Goal: Task Accomplishment & Management: Use online tool/utility

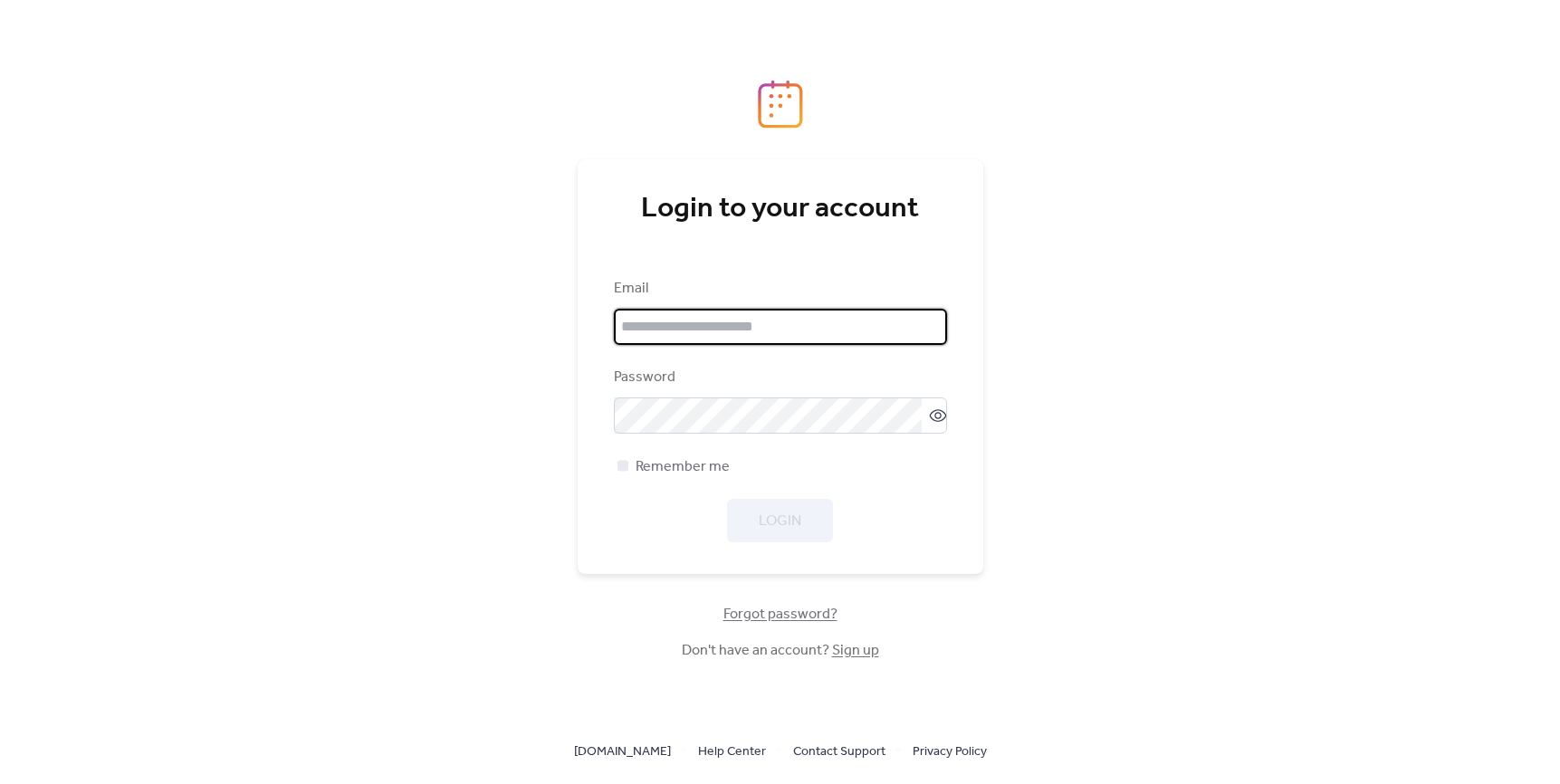
type input "**********"
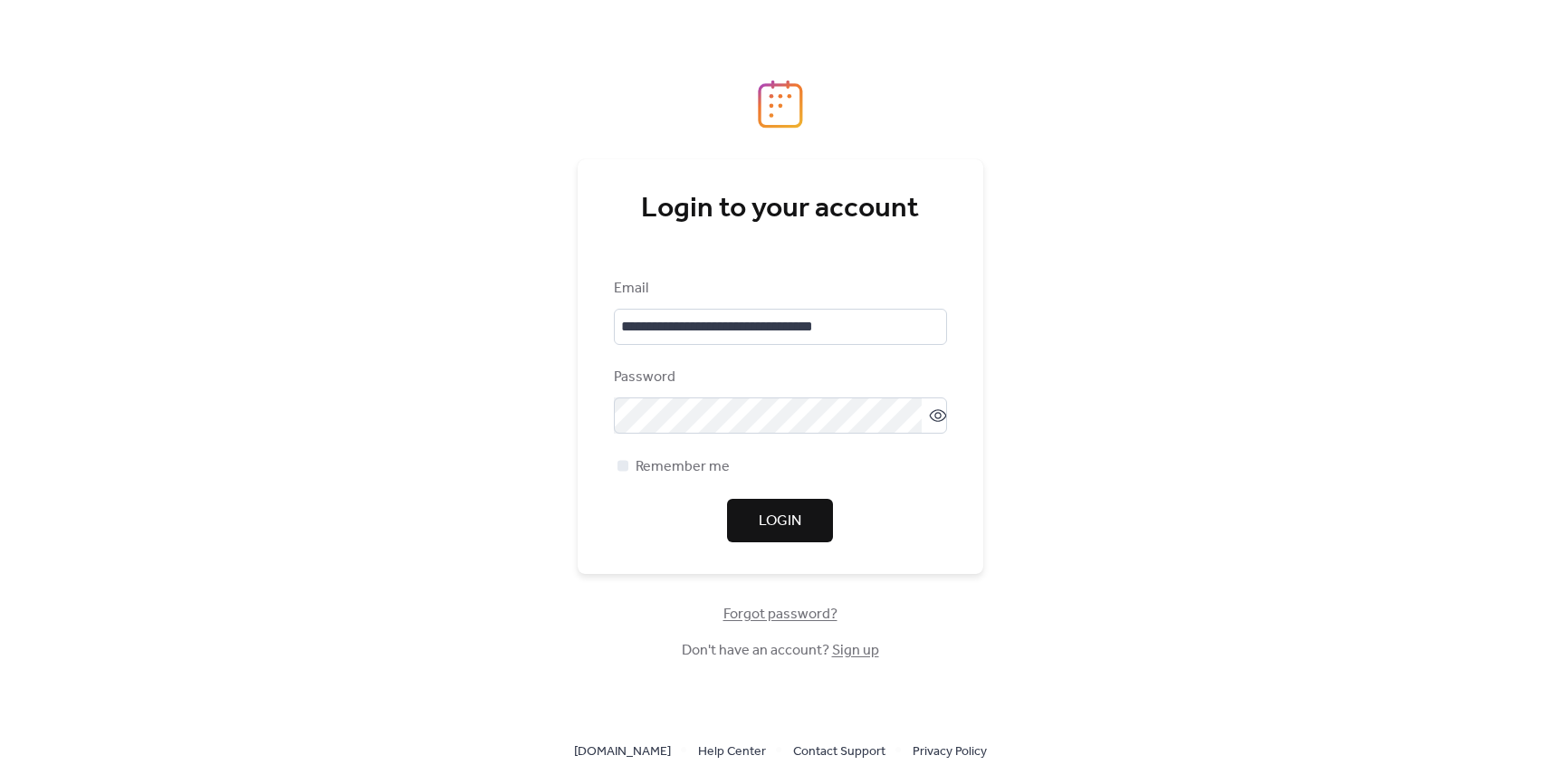
click at [798, 522] on div "Login" at bounding box center [780, 520] width 333 height 44
click at [798, 522] on span "Login" at bounding box center [780, 521] width 43 height 21
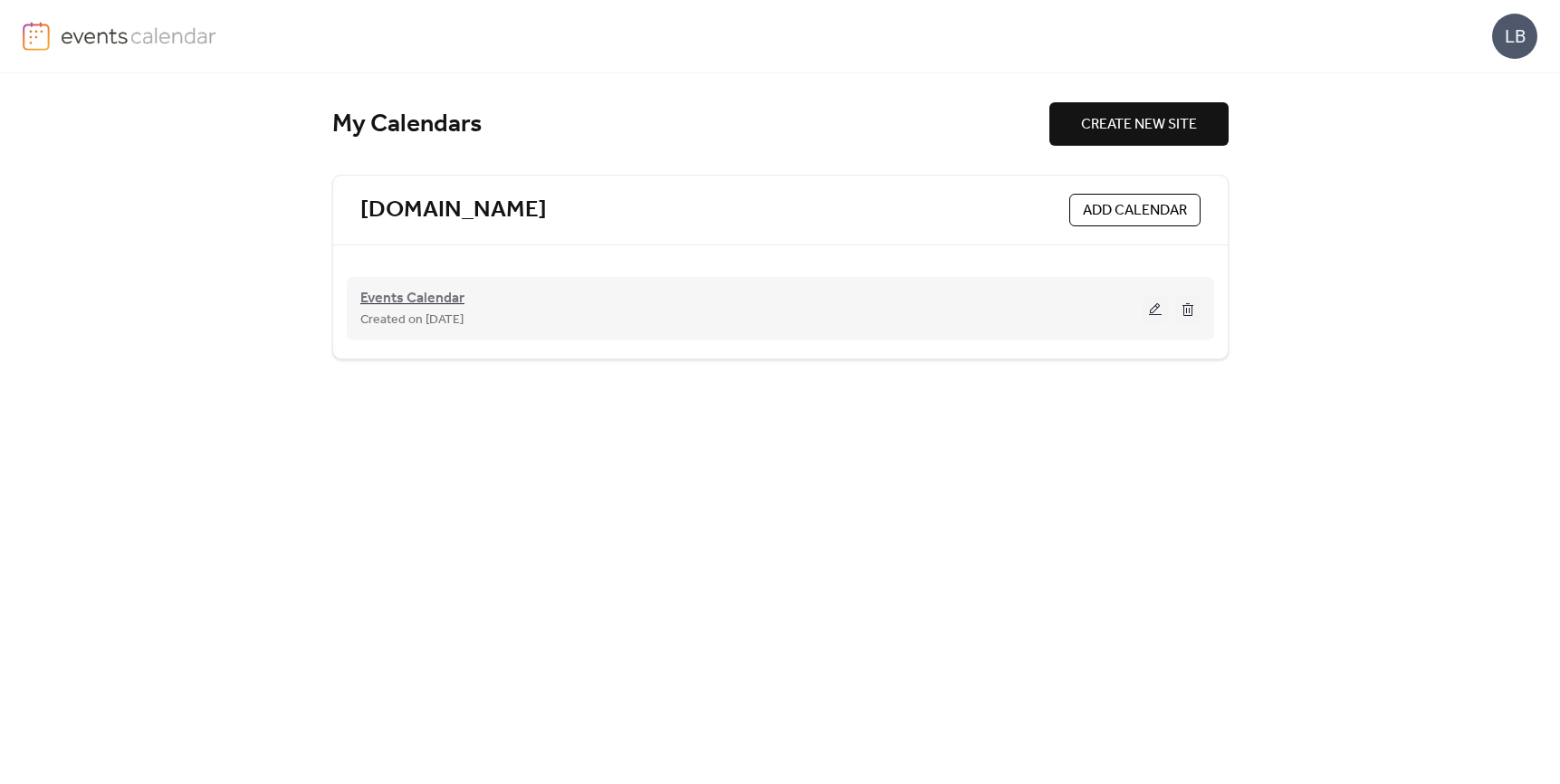
click at [418, 297] on span "Events Calendar" at bounding box center [412, 298] width 104 height 21
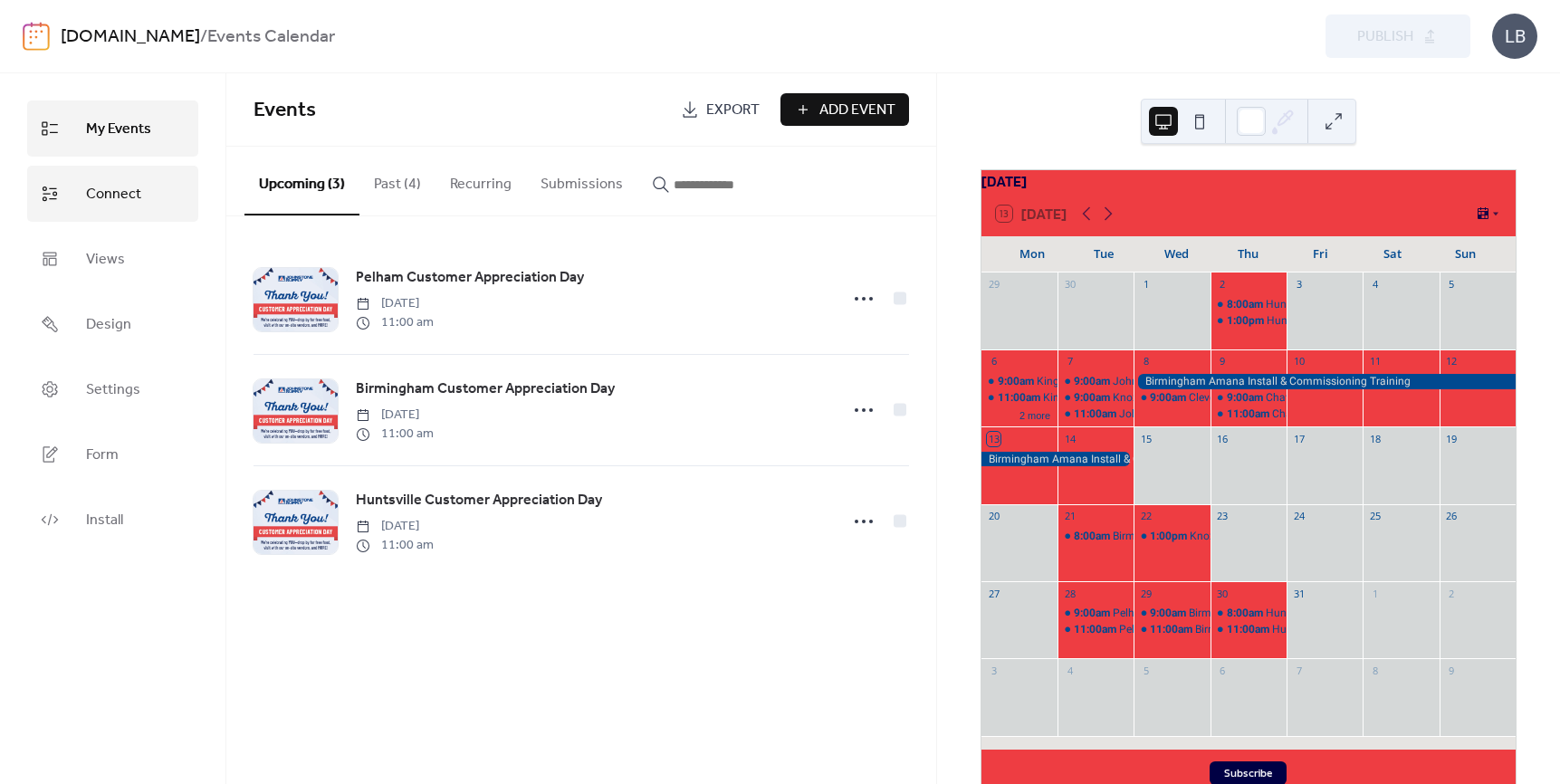
click at [128, 191] on span "Connect" at bounding box center [113, 194] width 55 height 29
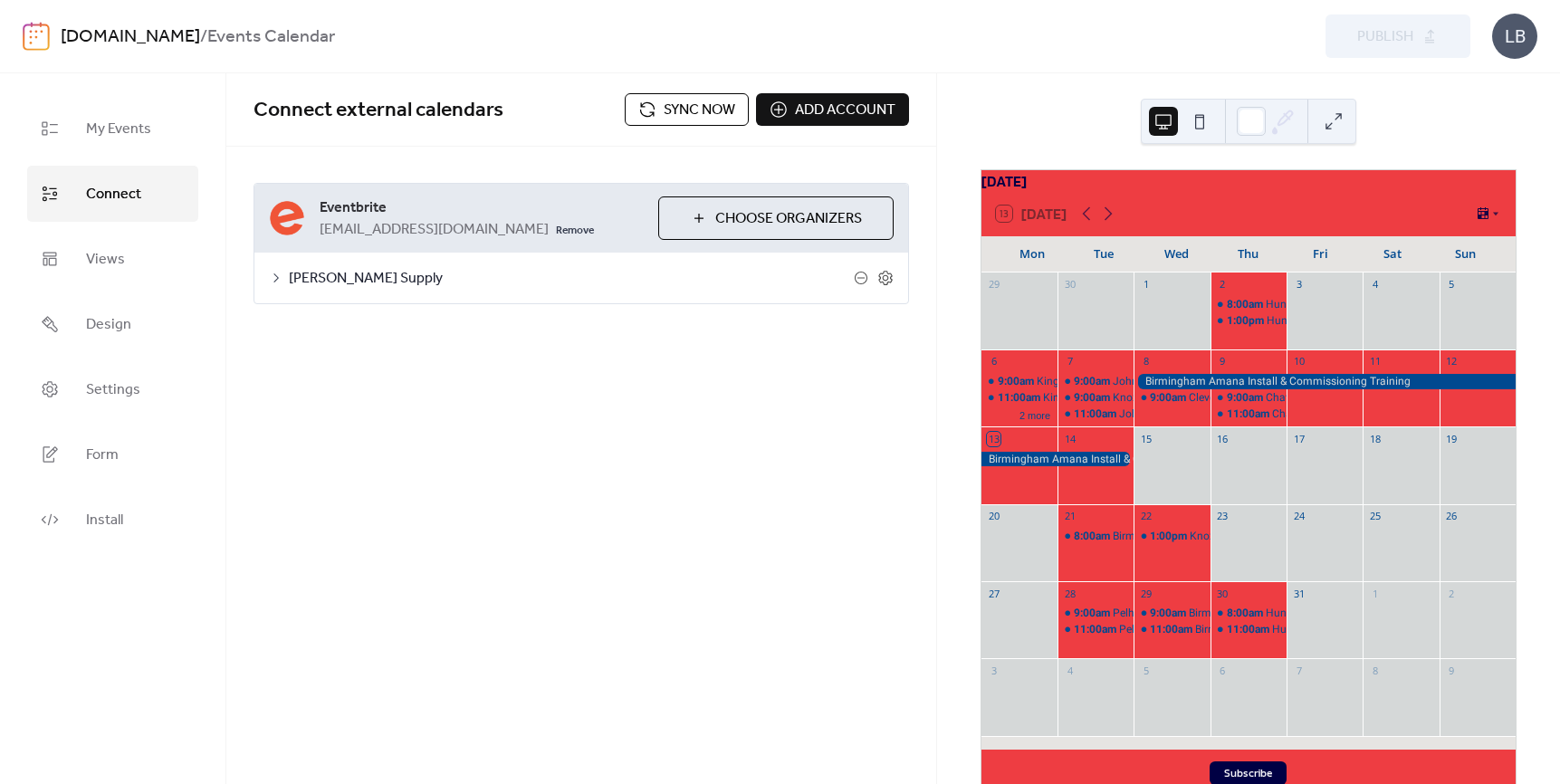
click at [676, 115] on span "Sync now" at bounding box center [700, 110] width 72 height 21
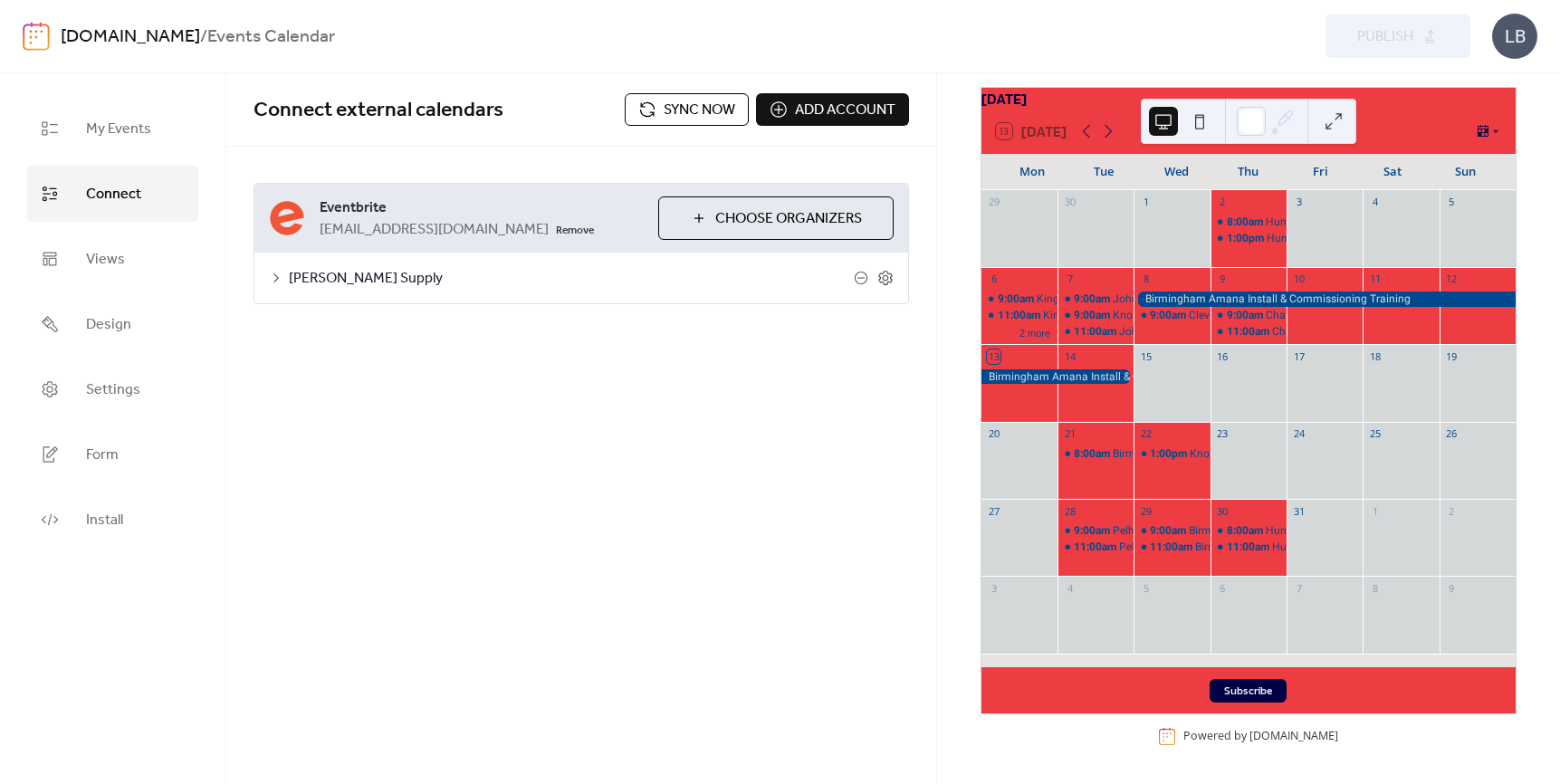
scroll to position [93, 0]
click at [1107, 128] on icon at bounding box center [1108, 132] width 8 height 14
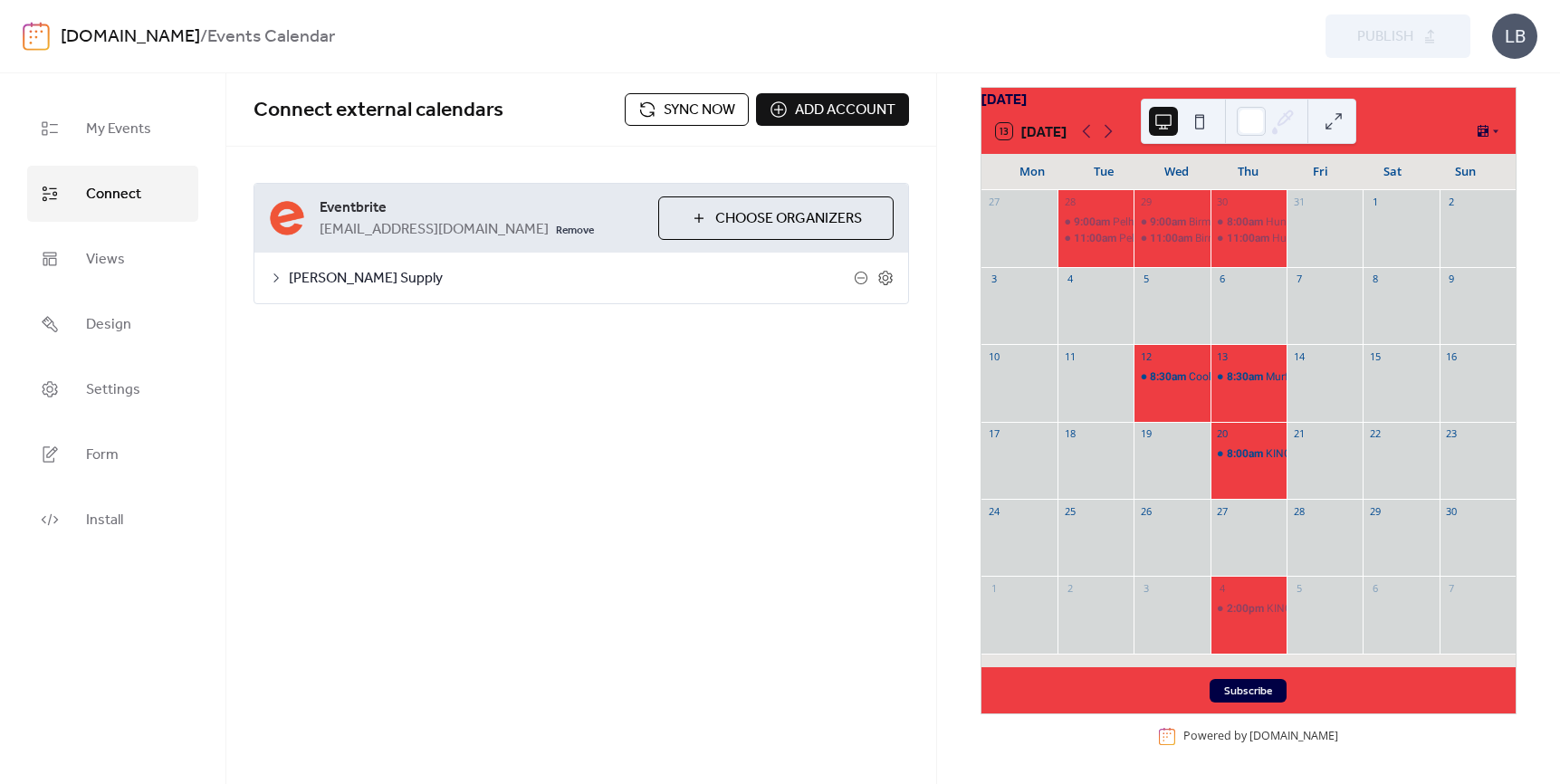
click at [686, 104] on span "Sync now" at bounding box center [700, 110] width 72 height 21
click at [1200, 29] on div "Preview Publish" at bounding box center [1153, 36] width 635 height 44
click at [1388, 36] on div "Preview Publish" at bounding box center [1153, 36] width 635 height 44
click at [1418, 46] on div "Preview Publish" at bounding box center [1153, 36] width 635 height 44
click at [1390, 33] on div "Preview Publish" at bounding box center [1153, 36] width 635 height 44
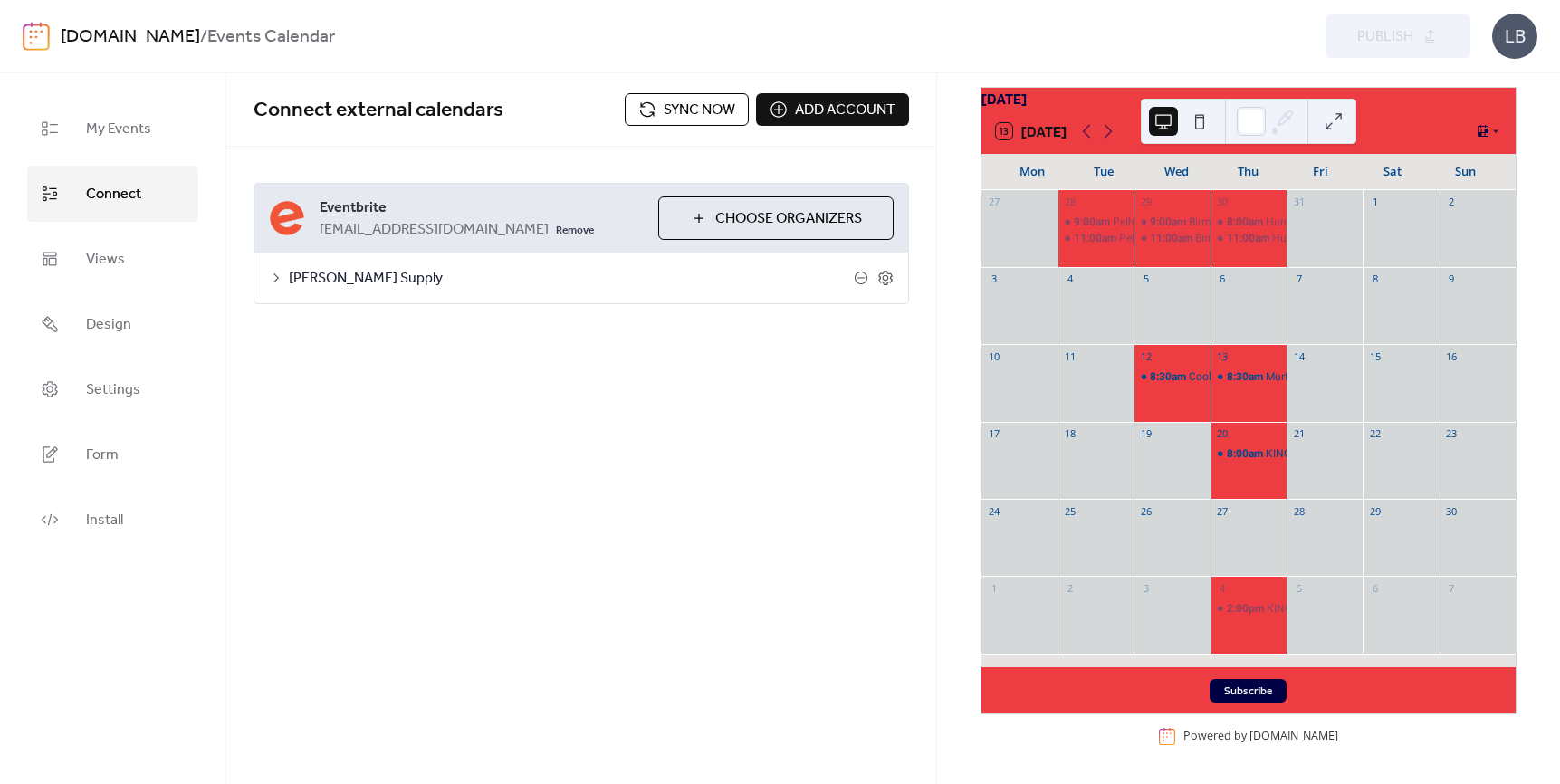
click at [822, 611] on div "**********" at bounding box center [581, 427] width 710 height 710
click at [1349, 40] on div "Preview Publish" at bounding box center [1153, 36] width 635 height 44
click at [1358, 42] on div "Preview Publish" at bounding box center [1153, 36] width 635 height 44
click at [1150, 43] on div "Preview Publish" at bounding box center [1153, 36] width 635 height 44
drag, startPoint x: 1404, startPoint y: 121, endPoint x: 1398, endPoint y: 181, distance: 60.3
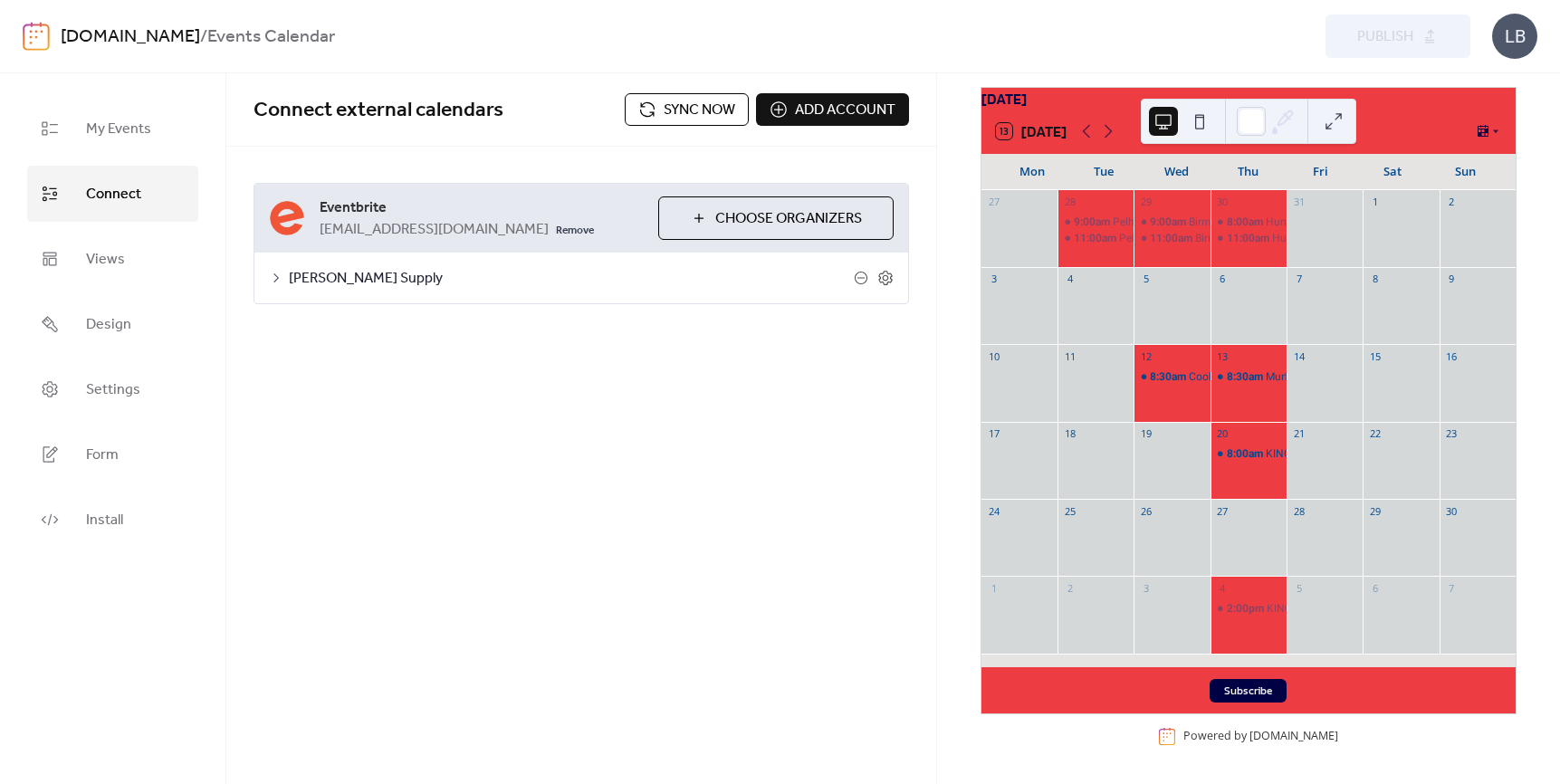
click at [1403, 124] on div "13 [DATE]" at bounding box center [1249, 131] width 535 height 44
click at [1368, 294] on div at bounding box center [1401, 315] width 76 height 47
click at [1384, 390] on div at bounding box center [1401, 392] width 76 height 47
click at [1078, 131] on icon at bounding box center [1086, 131] width 21 height 21
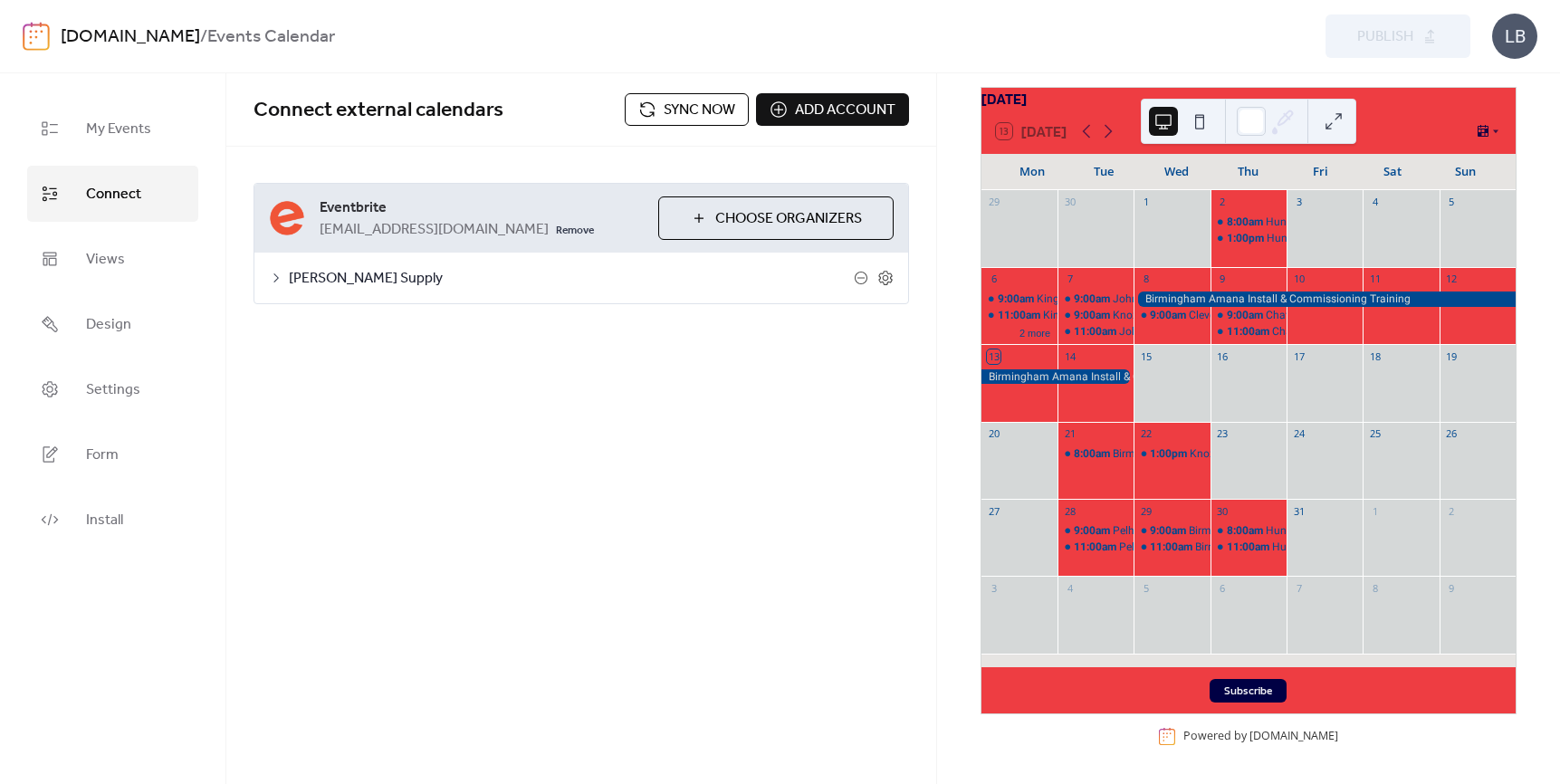
click at [1426, 35] on div "Preview Publish" at bounding box center [1153, 36] width 635 height 44
click at [708, 116] on span "Sync now" at bounding box center [700, 110] width 72 height 21
click at [1413, 33] on div "Preview Publish" at bounding box center [1153, 36] width 635 height 44
click at [1356, 45] on div "Preview Publish" at bounding box center [1153, 36] width 635 height 44
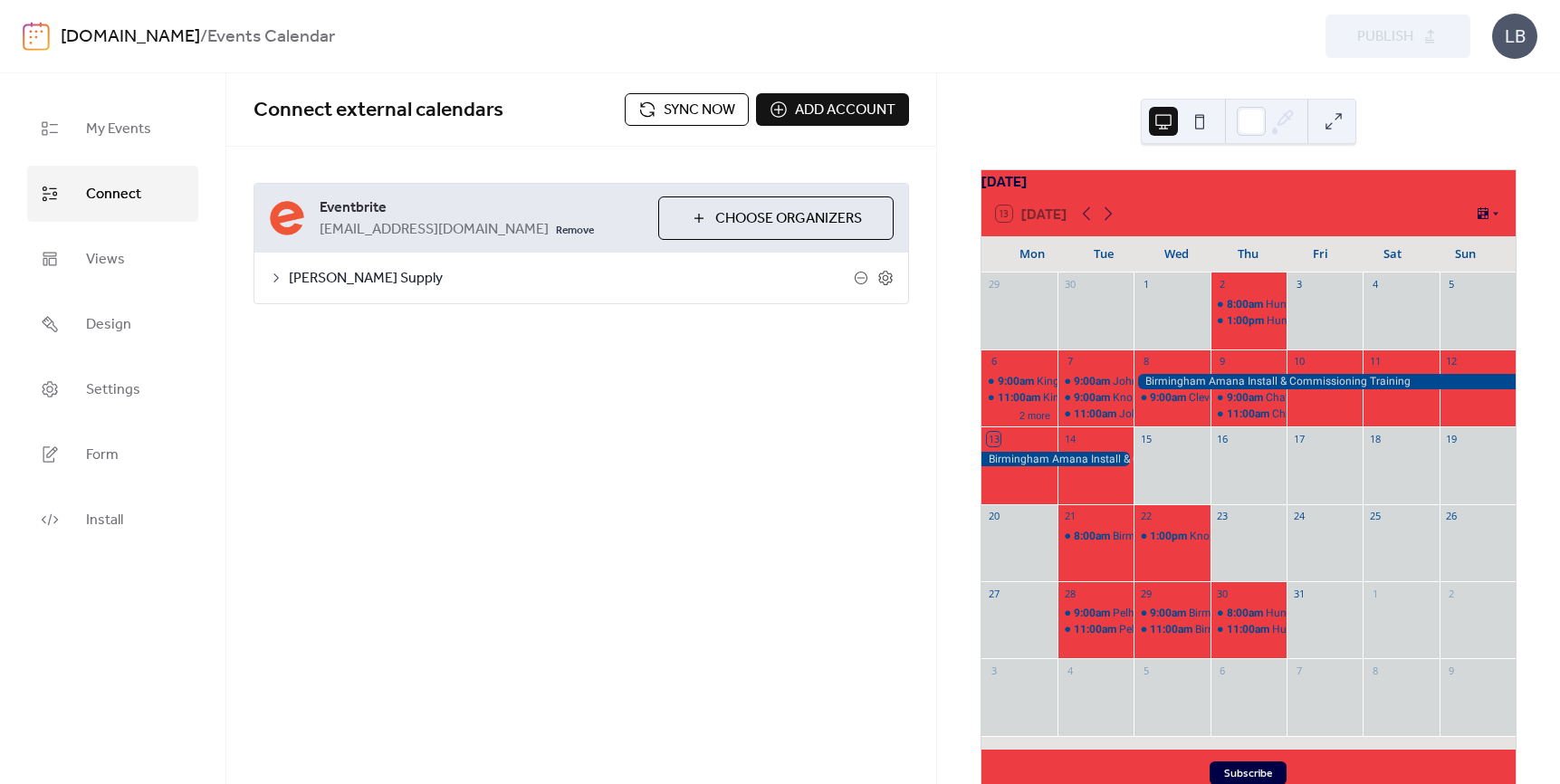
click at [1438, 43] on div "Preview Publish" at bounding box center [1153, 36] width 635 height 44
click at [1427, 44] on div "Preview Publish" at bounding box center [1153, 36] width 635 height 44
click at [1378, 35] on div "Preview Publish" at bounding box center [1153, 36] width 635 height 44
click at [1446, 33] on div "Preview Publish" at bounding box center [1153, 36] width 635 height 44
click at [1467, 85] on div "October 2025 13 Today Mon Tue Wed Thu Fri Sat Sun 29 30 1 2 8:00am Huntsville R…" at bounding box center [1248, 427] width 623 height 710
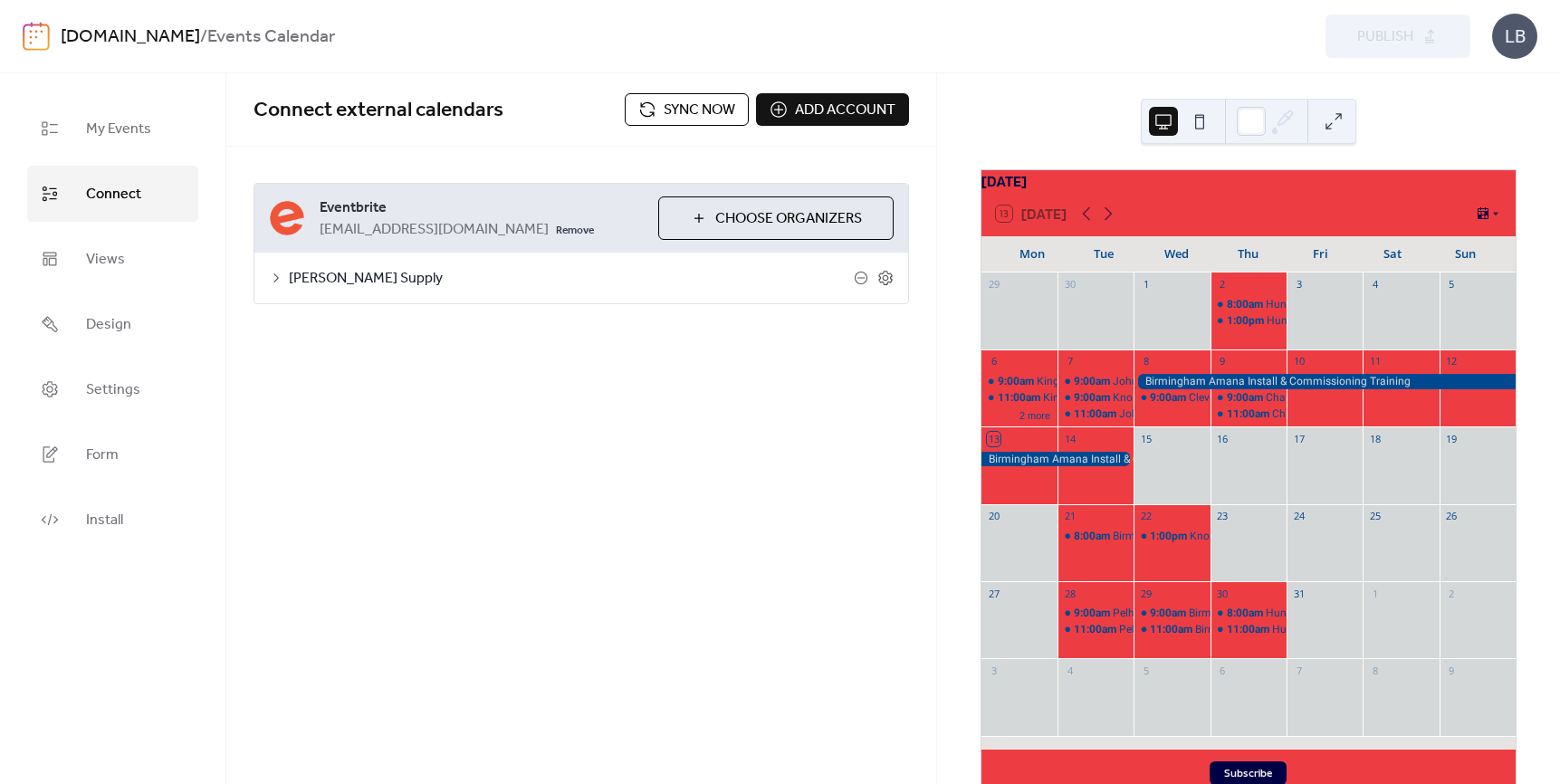
click at [1181, 212] on div "13 [DATE]" at bounding box center [1249, 213] width 535 height 44
click at [1064, 190] on div "[DATE]" at bounding box center [1249, 181] width 535 height 21
click at [85, 255] on link "Views" at bounding box center [113, 259] width 171 height 56
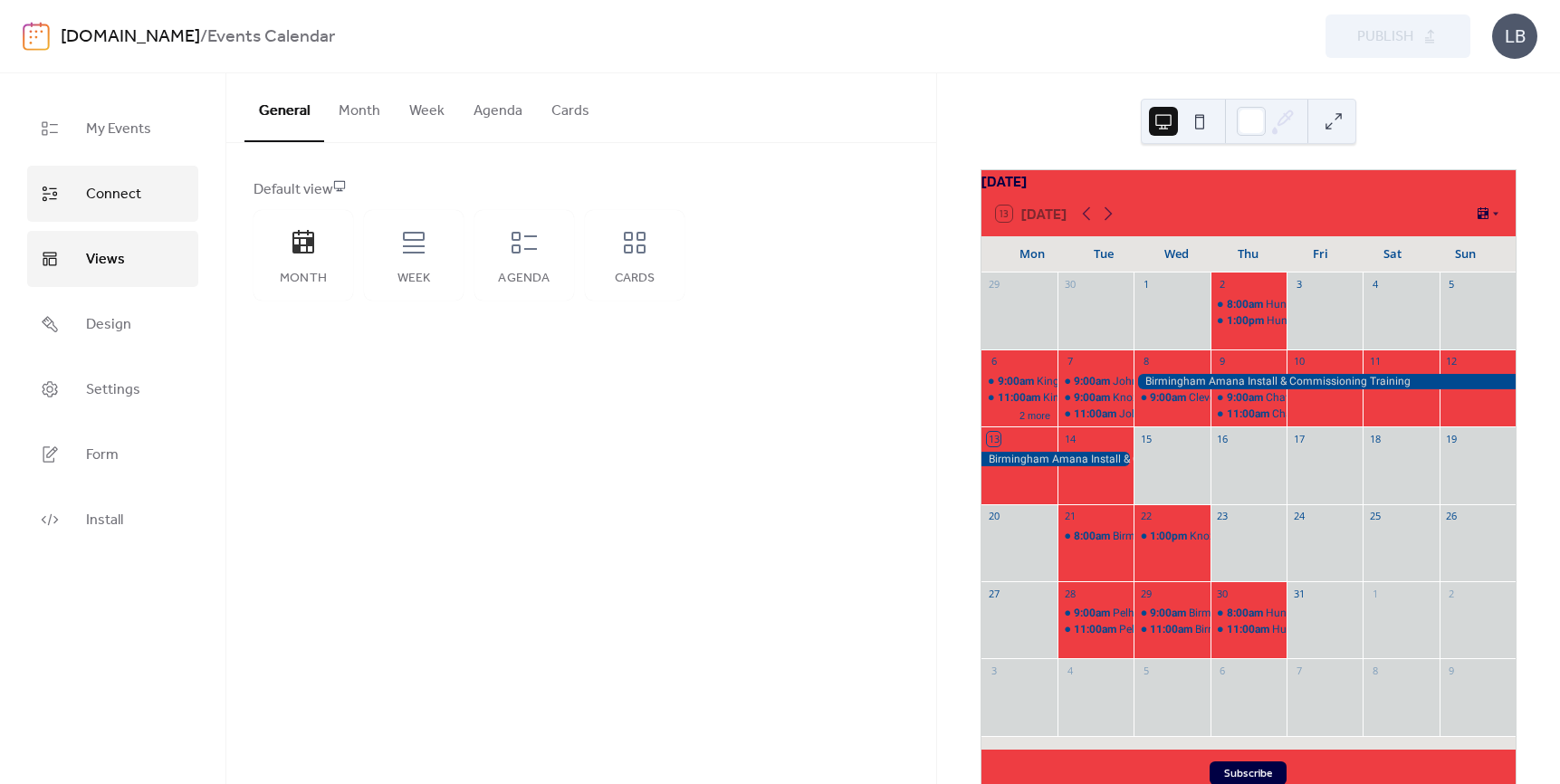
click at [85, 199] on link "Connect" at bounding box center [113, 193] width 171 height 56
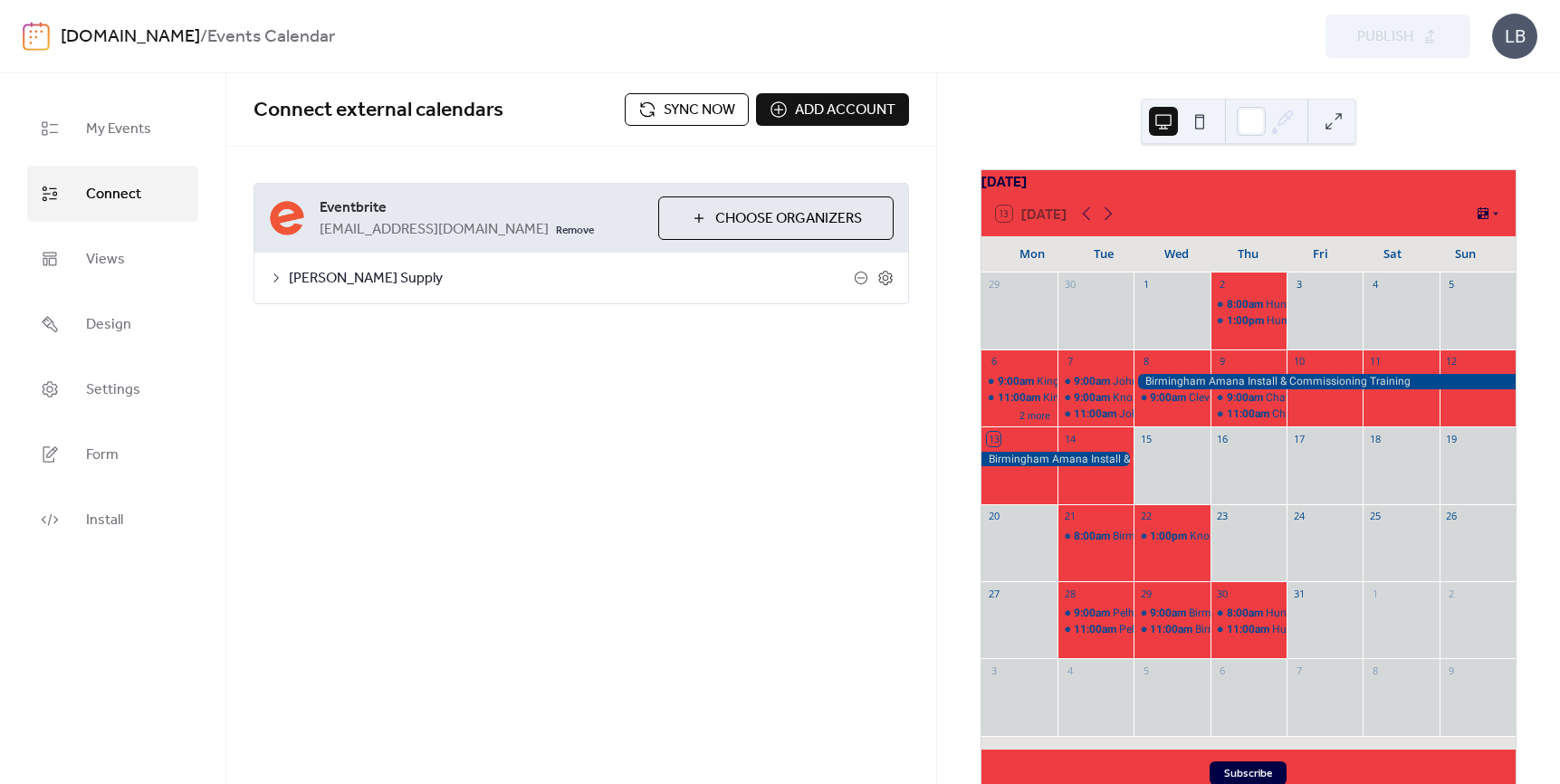
click at [692, 114] on span "Sync now" at bounding box center [700, 110] width 72 height 21
click at [1391, 38] on div "Preview Publish" at bounding box center [1153, 36] width 635 height 44
click at [1460, 40] on div "Preview Publish" at bounding box center [1153, 36] width 635 height 44
drag, startPoint x: 1406, startPoint y: 49, endPoint x: 1397, endPoint y: 49, distance: 9.0
click at [1397, 49] on div "Preview Publish" at bounding box center [1153, 36] width 635 height 44
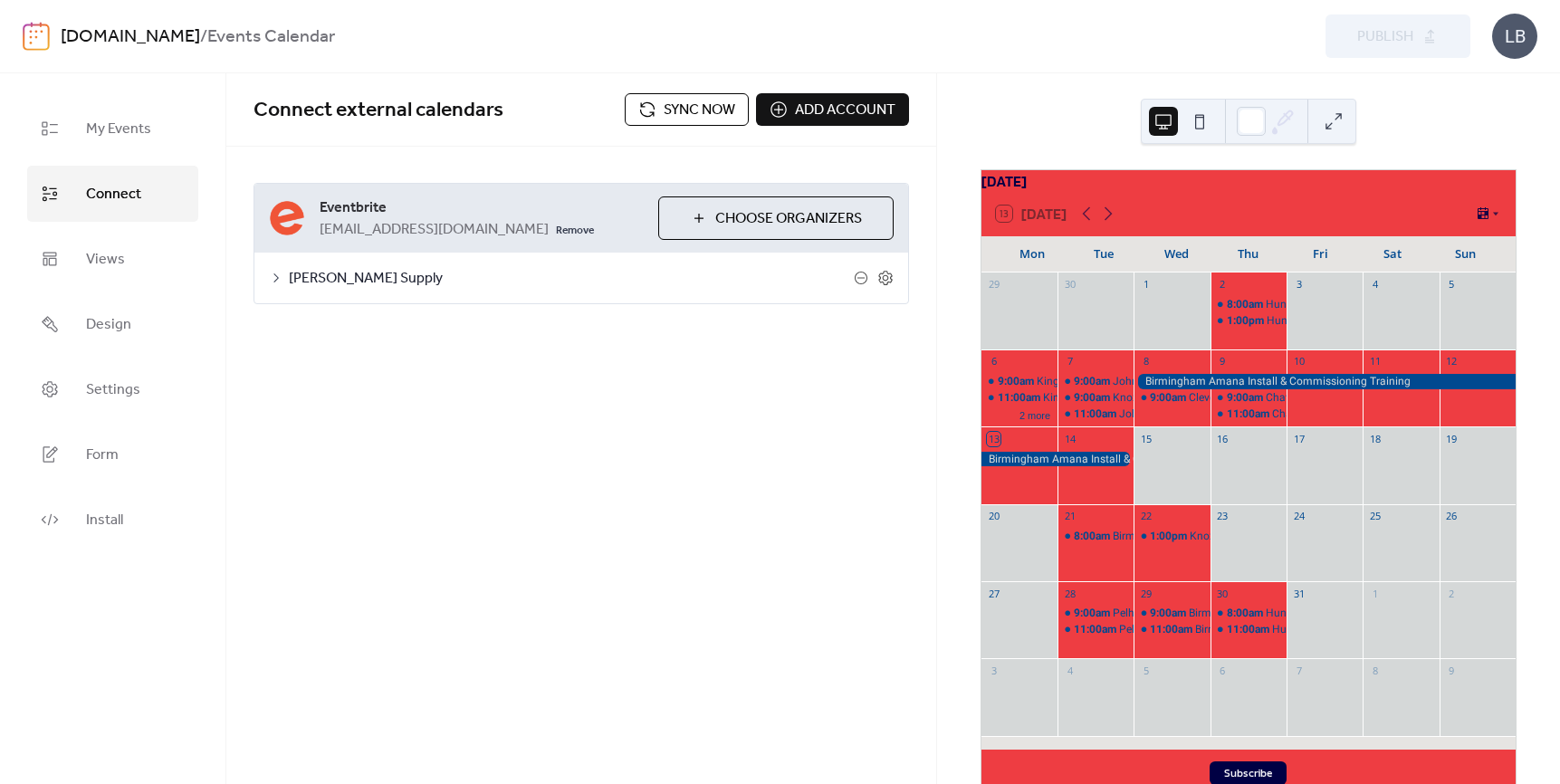
click at [1325, 40] on div "Preview Publish" at bounding box center [1153, 36] width 635 height 44
click at [1326, 32] on div "Preview Publish" at bounding box center [1153, 36] width 635 height 44
click at [1467, 86] on div "October 2025 13 Today Mon Tue Wed Thu Fri Sat Sun 29 30 1 2 8:00am Huntsville R…" at bounding box center [1248, 427] width 623 height 710
click at [1397, 35] on div "Preview Publish" at bounding box center [1153, 36] width 635 height 44
click at [1509, 113] on div "October 2025 13 Today Mon Tue Wed Thu Fri Sat Sun 29 30 1 2 8:00am Huntsville R…" at bounding box center [1248, 427] width 623 height 710
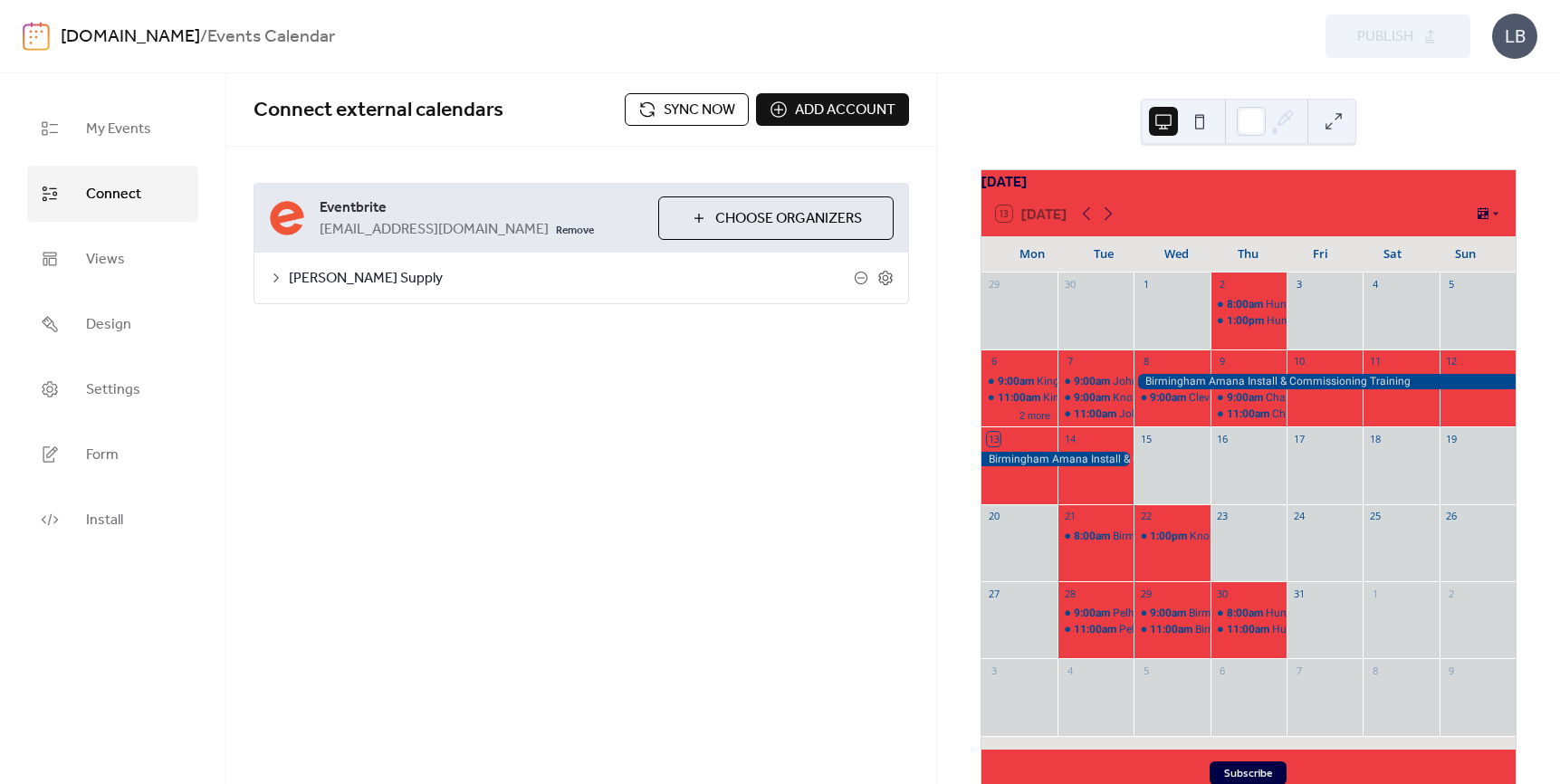
drag, startPoint x: 538, startPoint y: 516, endPoint x: 532, endPoint y: 495, distance: 21.8
click at [547, 511] on div "**********" at bounding box center [581, 427] width 710 height 710
click at [564, 303] on div "[PERSON_NAME] Supply" at bounding box center [581, 278] width 653 height 51
click at [521, 213] on span "Eventbrite" at bounding box center [481, 208] width 324 height 21
click at [676, 339] on div "**********" at bounding box center [581, 243] width 710 height 193
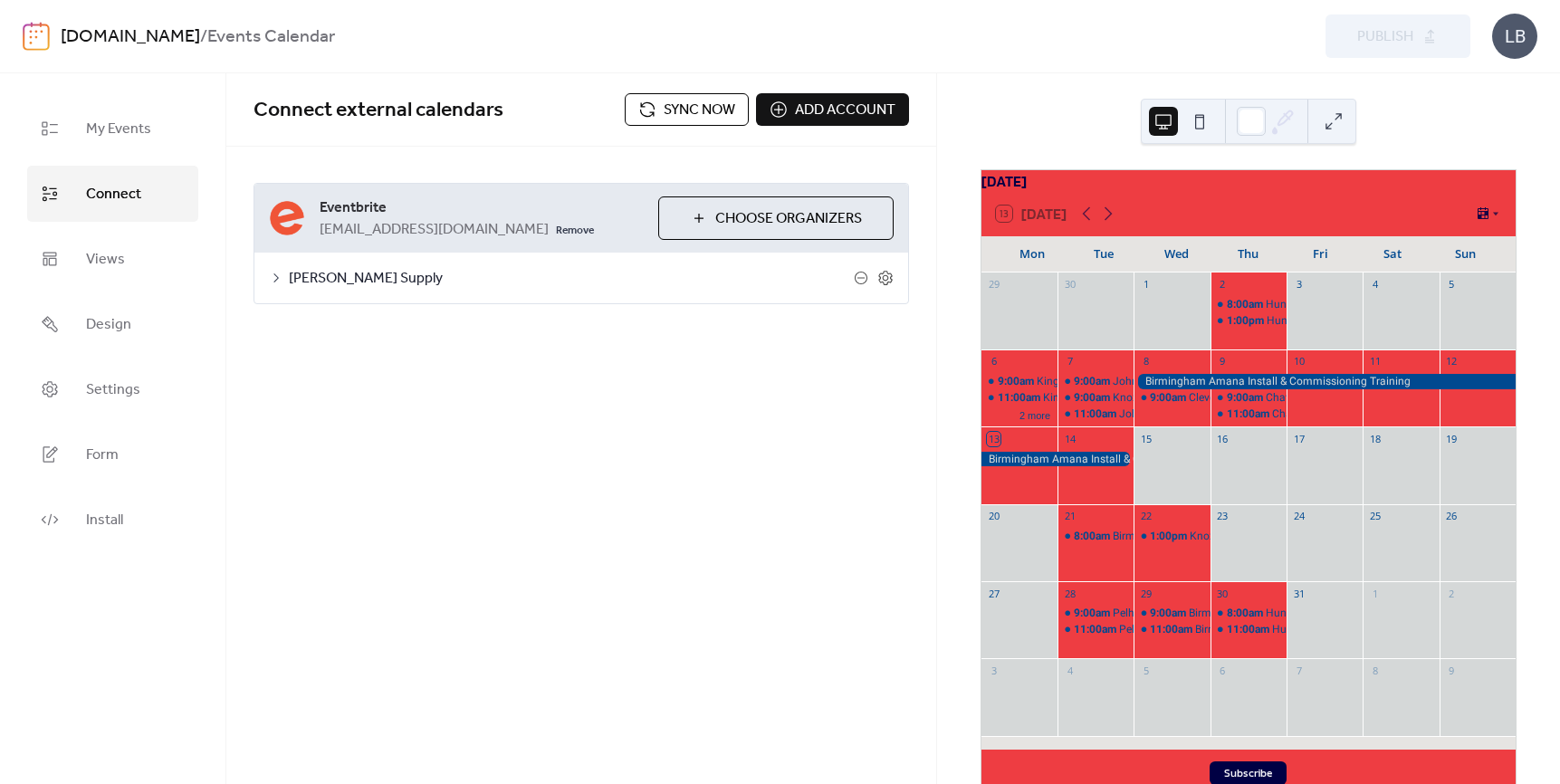
click at [495, 367] on div "**********" at bounding box center [581, 224] width 710 height 303
click at [416, 216] on span "Eventbrite" at bounding box center [481, 208] width 324 height 21
click at [588, 363] on div "**********" at bounding box center [581, 224] width 710 height 303
click at [474, 454] on div "**********" at bounding box center [581, 427] width 710 height 710
click at [115, 133] on span "My Events" at bounding box center [118, 129] width 65 height 29
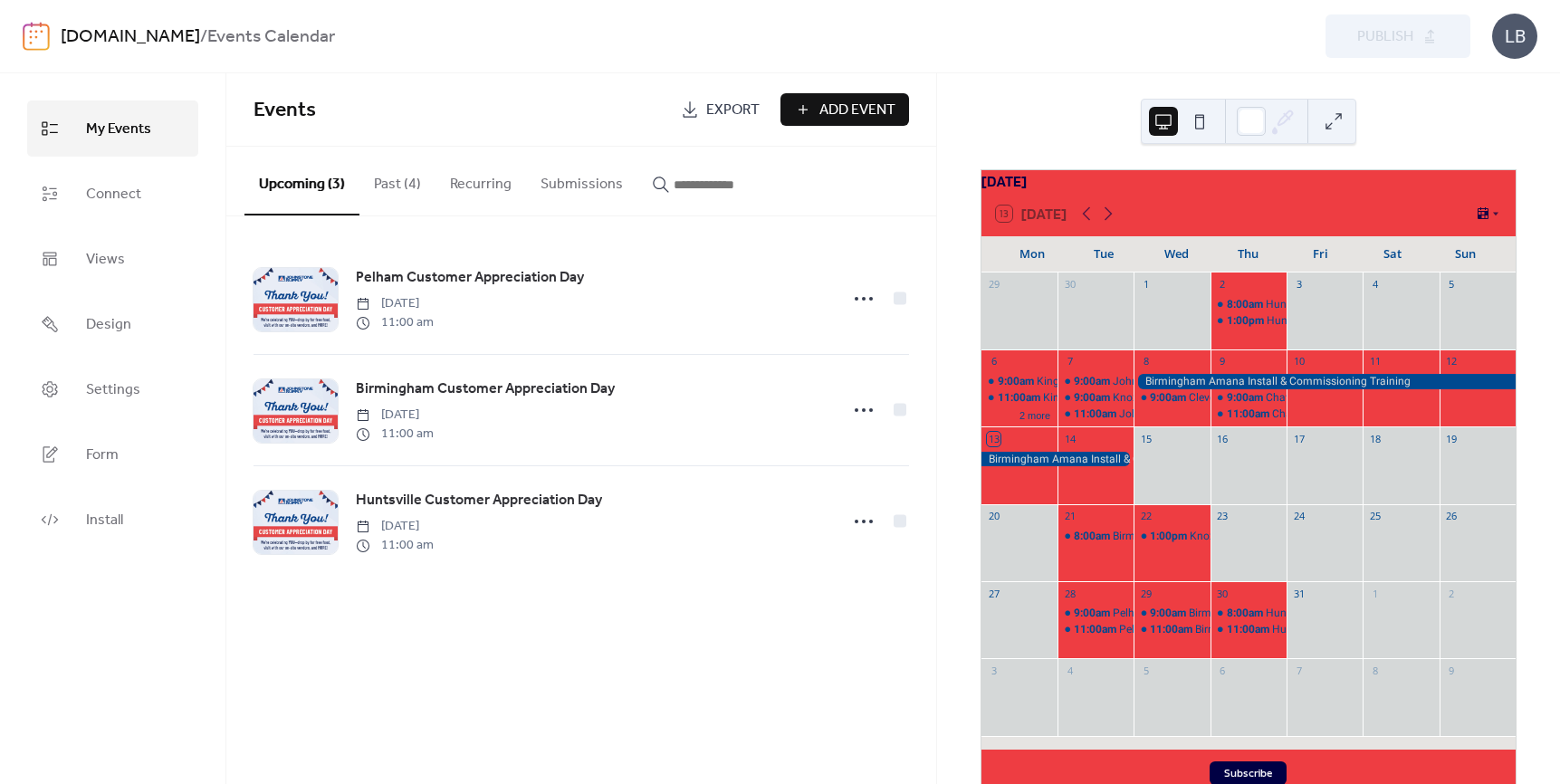
click at [1080, 99] on div "October 2025 13 Today Mon Tue Wed Thu Fri Sat Sun 29 30 1 2 8:00am Huntsville R…" at bounding box center [1248, 427] width 623 height 710
click at [1379, 39] on div "Preview Publish" at bounding box center [1153, 36] width 635 height 44
click at [1015, 114] on div "October 2025 13 Today Mon Tue Wed Thu Fri Sat Sun 29 30 1 2 8:00am Huntsville R…" at bounding box center [1248, 427] width 623 height 710
click at [1389, 48] on div "Preview Publish" at bounding box center [1153, 36] width 635 height 44
click at [1438, 35] on div "Preview Publish" at bounding box center [1153, 36] width 635 height 44
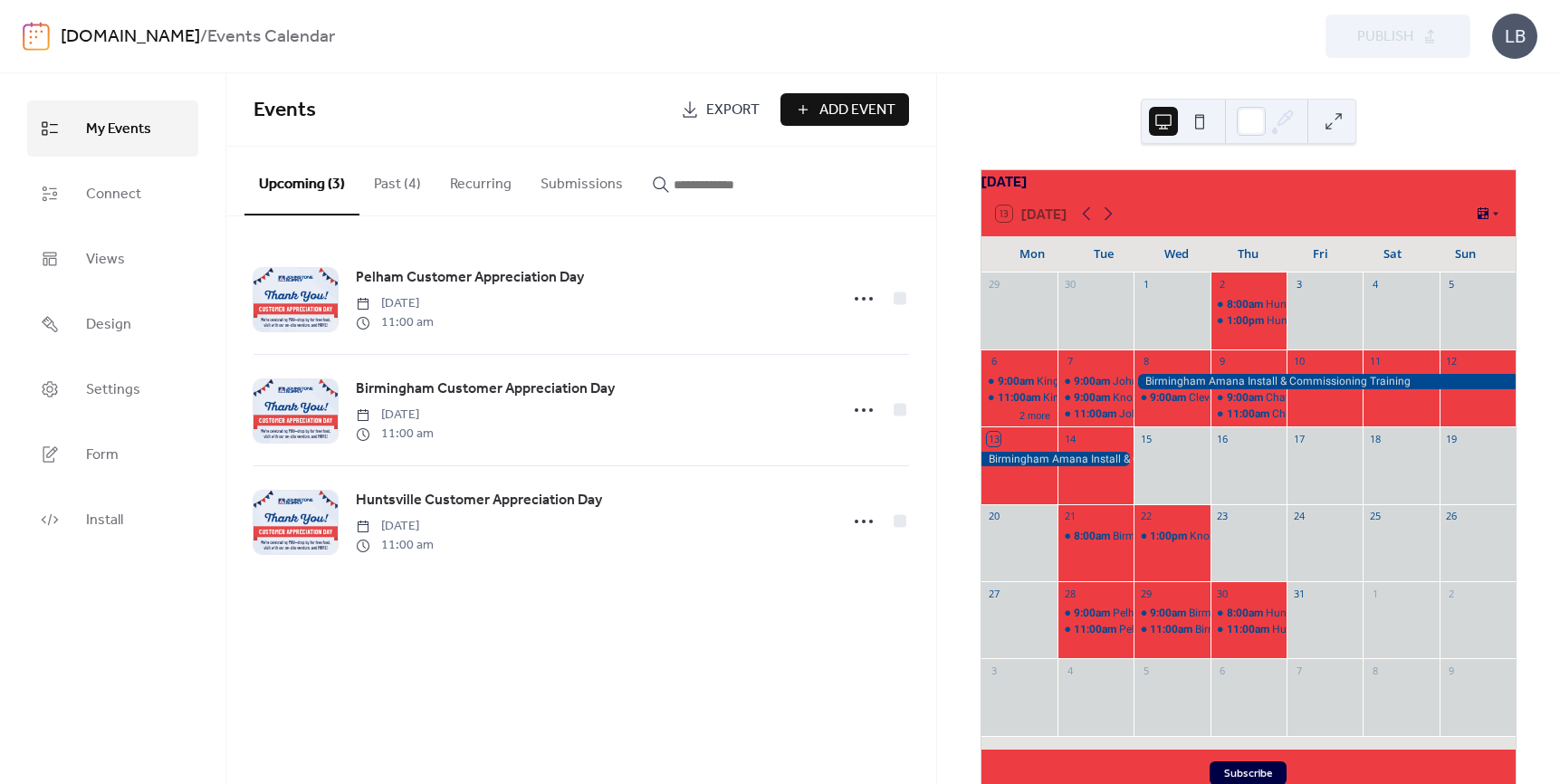
click at [1435, 38] on div "Preview Publish" at bounding box center [1153, 36] width 635 height 44
click at [1461, 73] on div "johnstonesupply.com / Events Calendar Preview Publish LB" at bounding box center [780, 36] width 1560 height 73
click at [1513, 32] on div "LB" at bounding box center [1514, 36] width 46 height 46
click at [1487, 162] on span "Sign out" at bounding box center [1478, 161] width 52 height 21
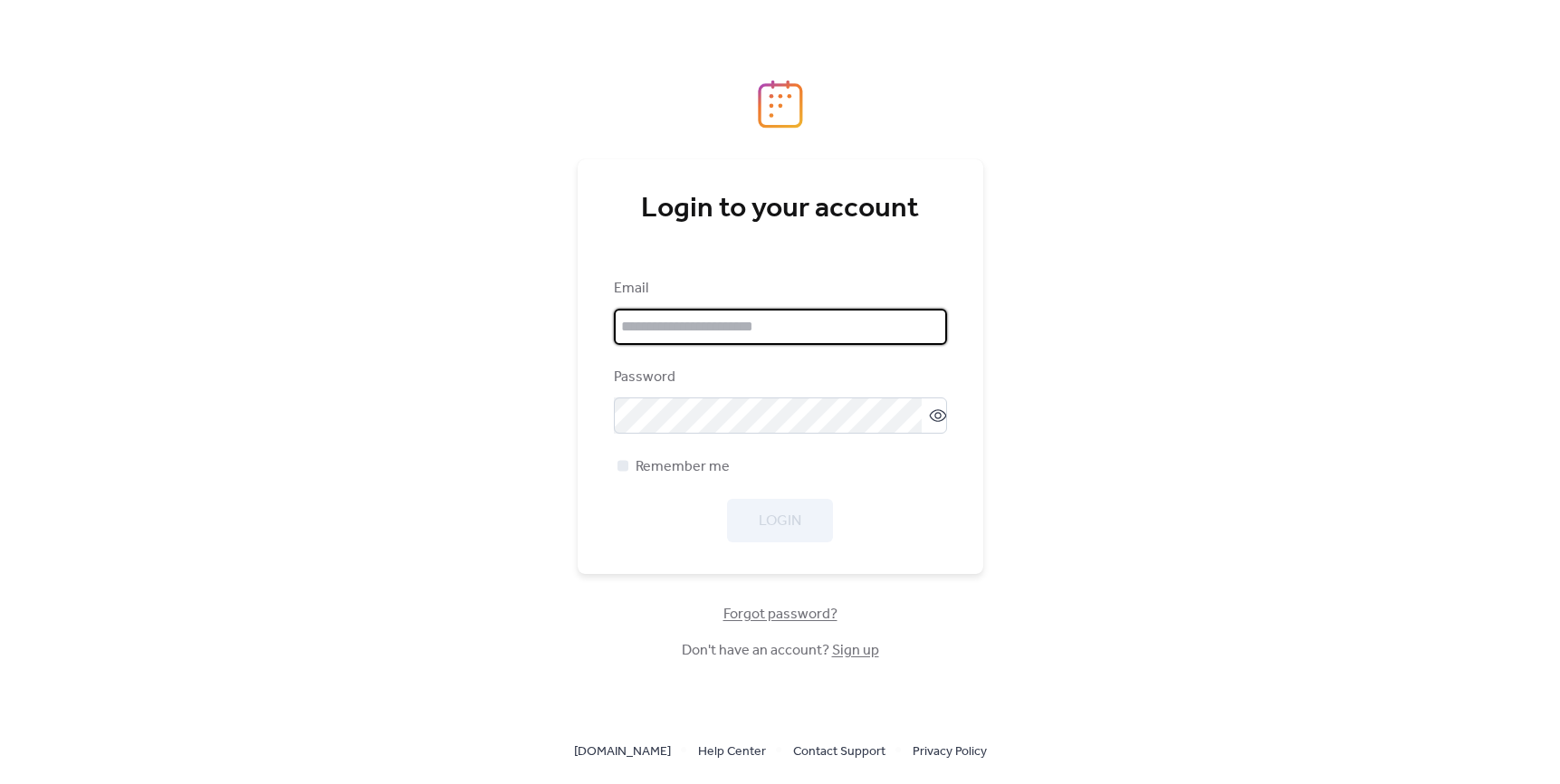
type input "**********"
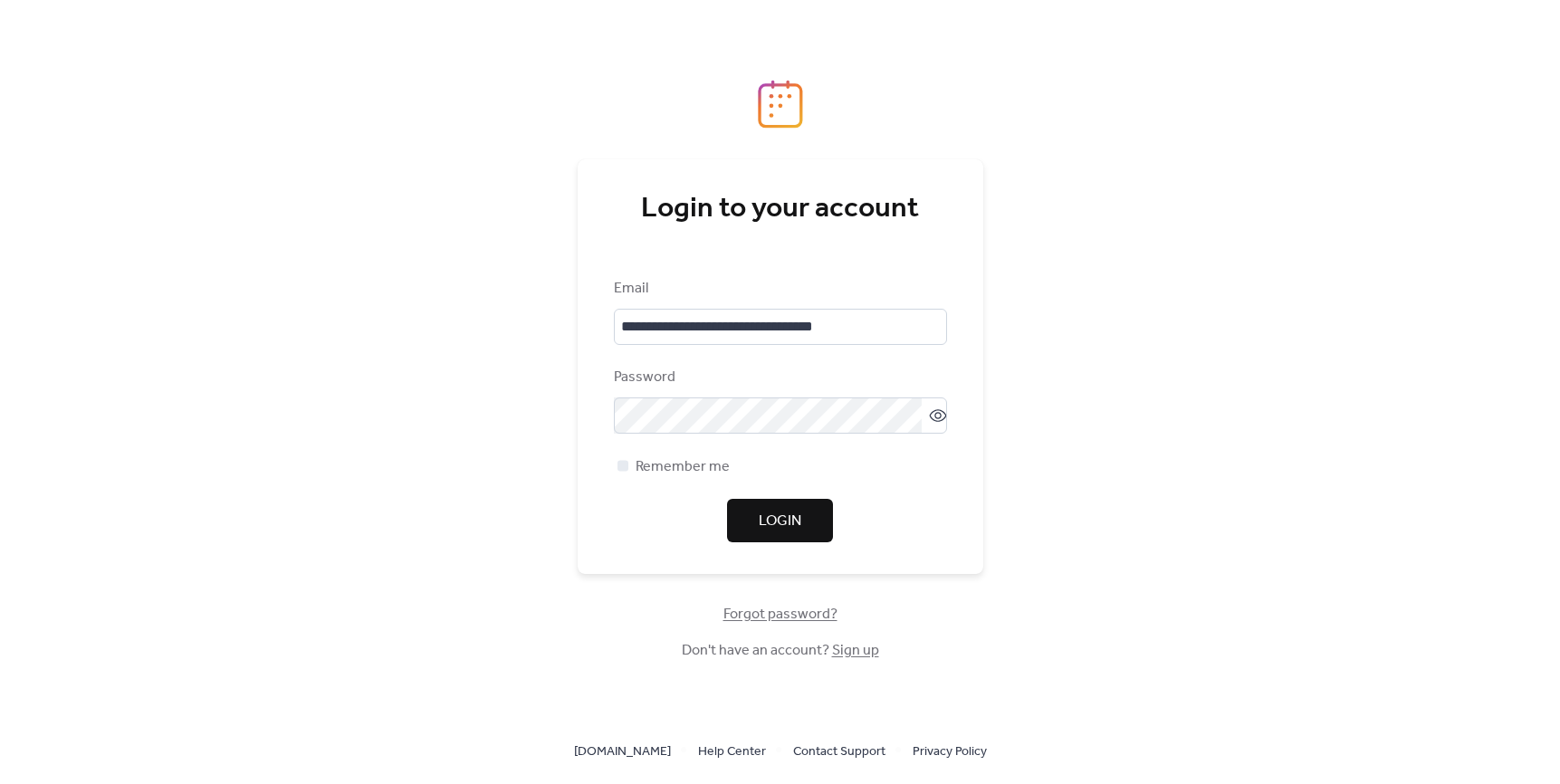
click at [772, 515] on div "Login" at bounding box center [780, 520] width 333 height 44
click at [772, 515] on span "Login" at bounding box center [780, 521] width 43 height 21
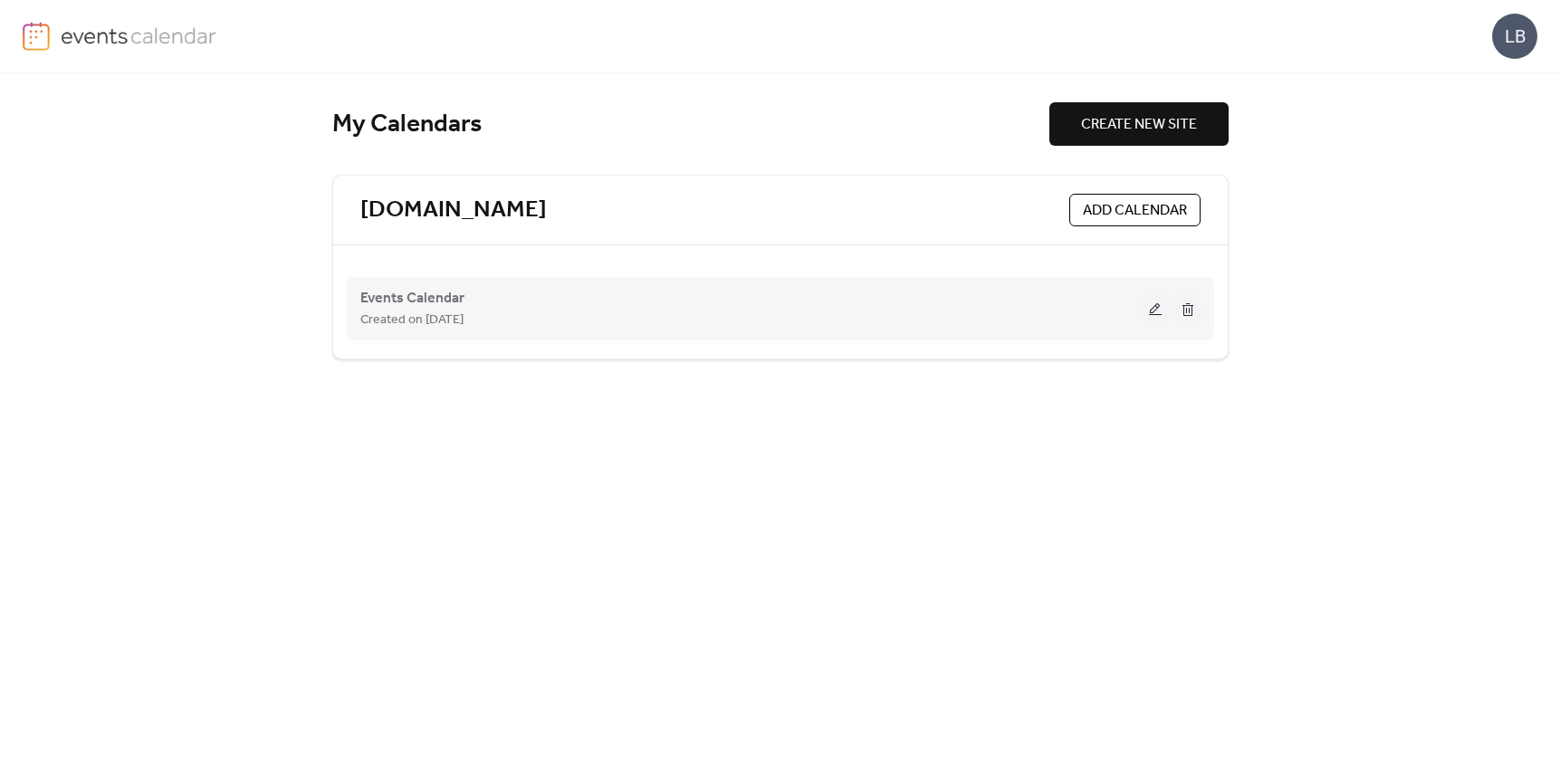
click at [742, 335] on div "Events Calendar Created on 19-May-2025" at bounding box center [780, 308] width 840 height 73
click at [678, 308] on div "Events Calendar Created on 19-May-2025" at bounding box center [751, 308] width 782 height 44
click at [416, 298] on span "Events Calendar" at bounding box center [412, 298] width 104 height 21
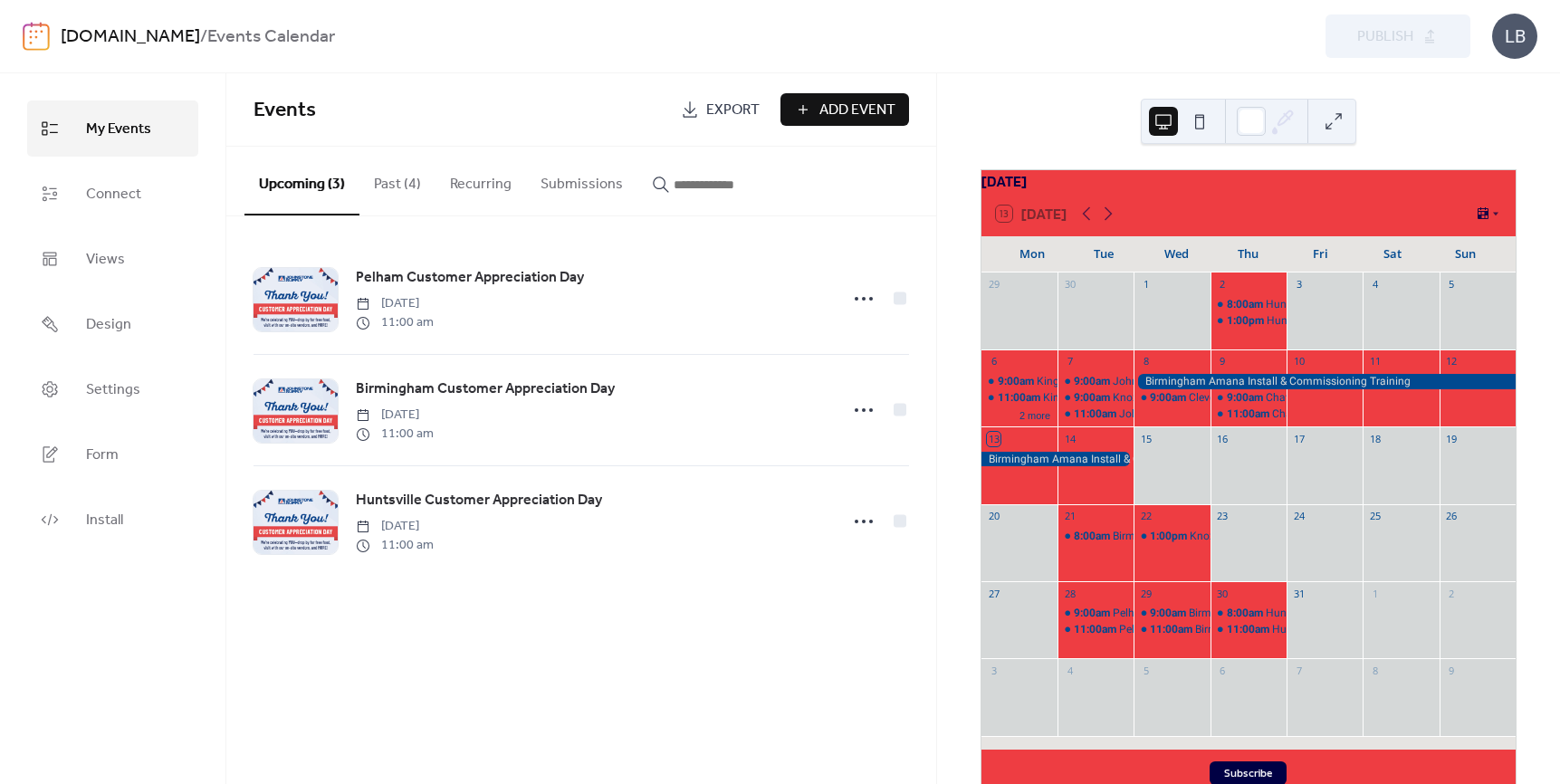
click at [1391, 39] on div "Preview Publish" at bounding box center [1153, 36] width 635 height 44
drag, startPoint x: 1145, startPoint y: 51, endPoint x: 1329, endPoint y: 51, distance: 184.0
click at [1148, 51] on div "Preview Publish" at bounding box center [1153, 36] width 635 height 44
click at [1340, 38] on div "Preview Publish" at bounding box center [1153, 36] width 635 height 44
click at [1135, 59] on div "johnstonesupply.com / Events Calendar Preview Publish LB" at bounding box center [780, 36] width 1514 height 73
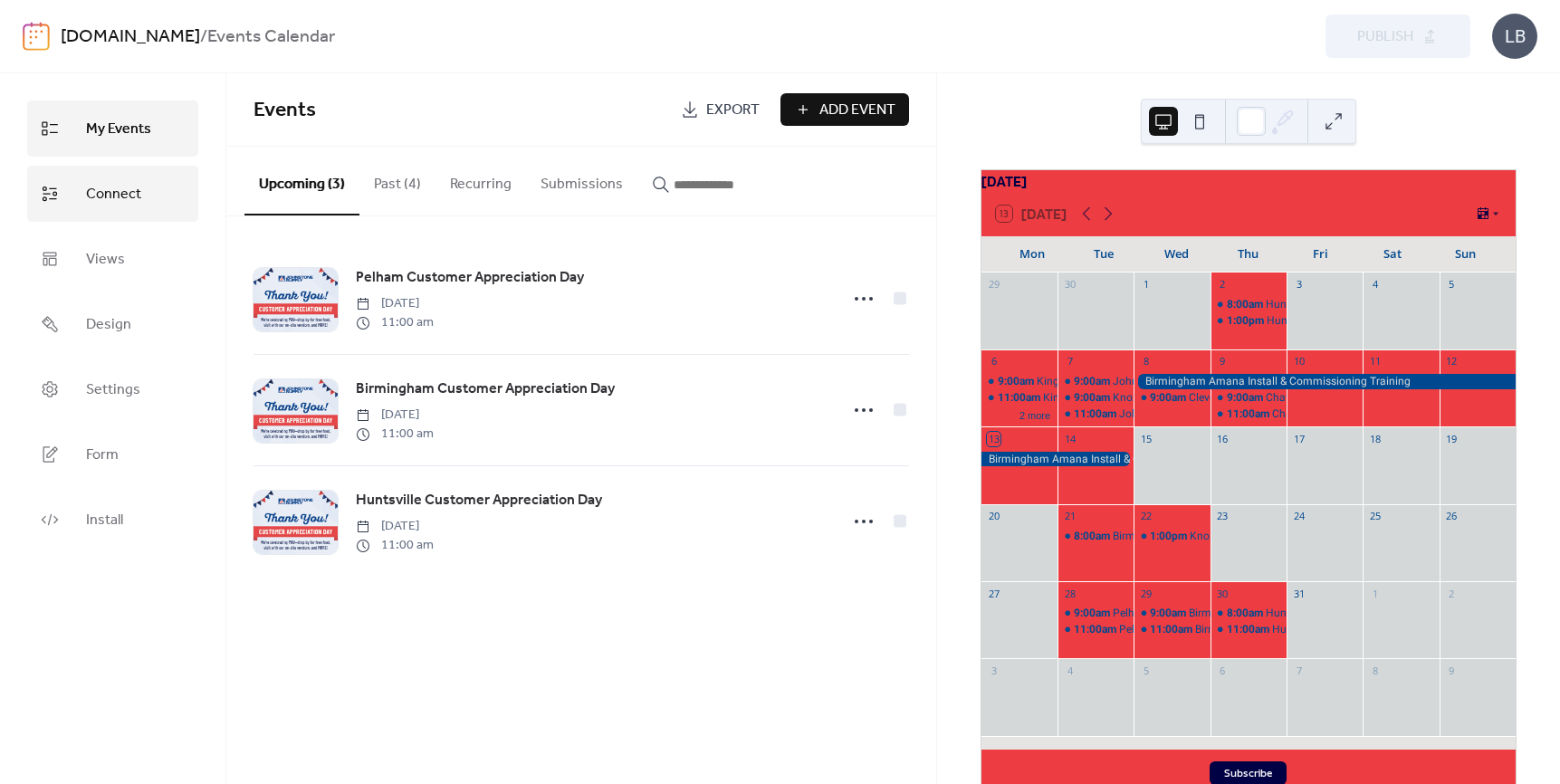
click at [107, 193] on span "Connect" at bounding box center [113, 194] width 55 height 29
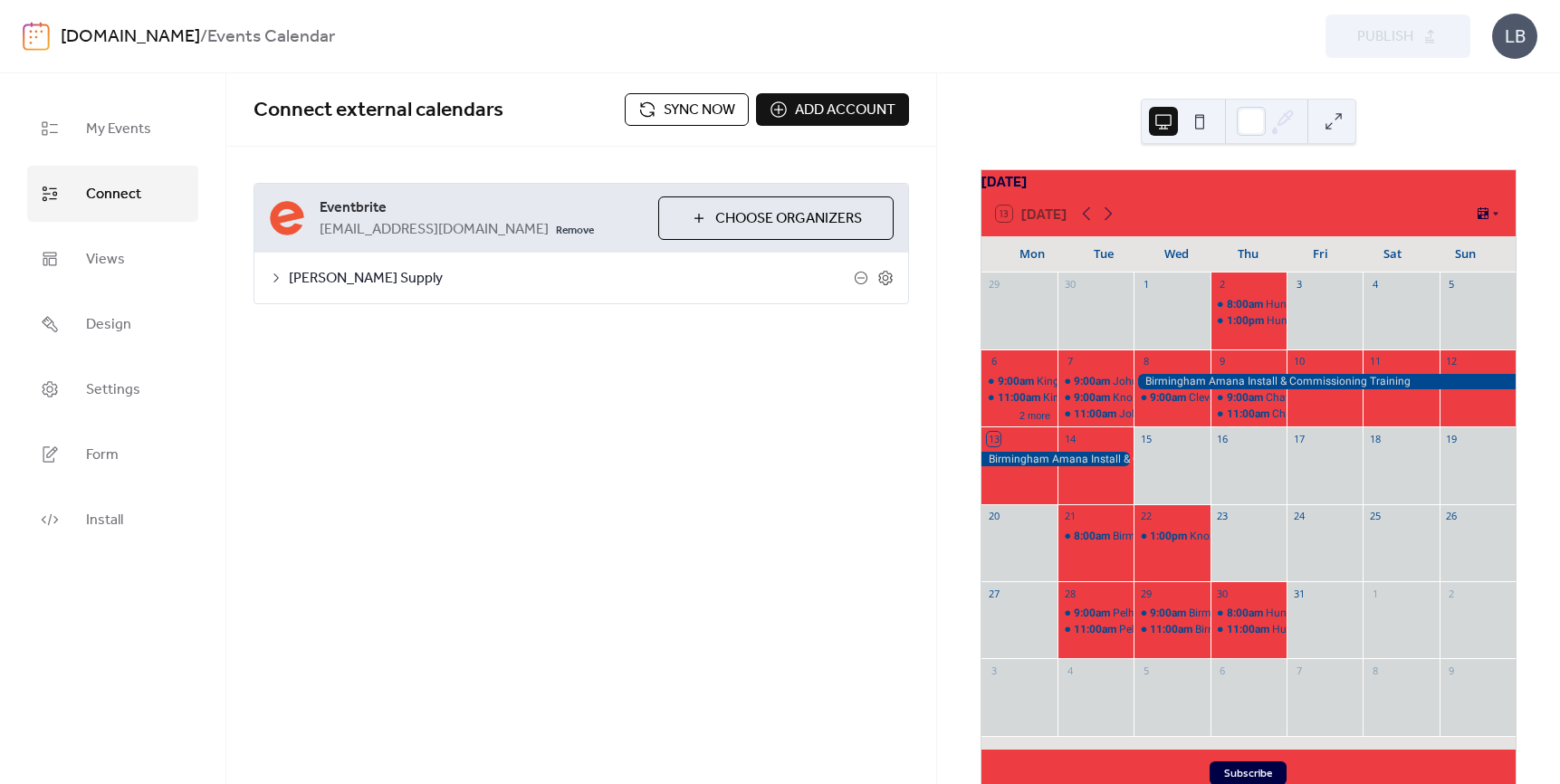
click at [664, 101] on span "Sync now" at bounding box center [700, 110] width 72 height 21
